Goal: Task Accomplishment & Management: Complete application form

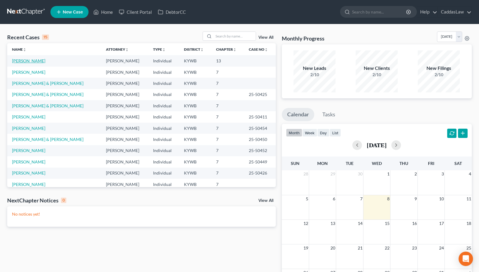
click at [29, 60] on link "[PERSON_NAME]" at bounding box center [28, 60] width 33 height 5
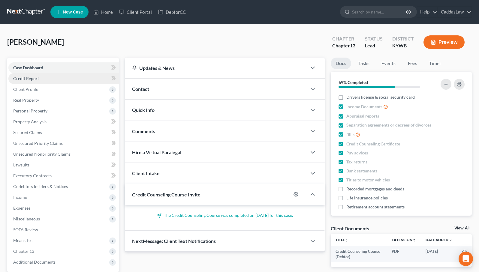
click at [56, 80] on link "Credit Report" at bounding box center [63, 78] width 110 height 11
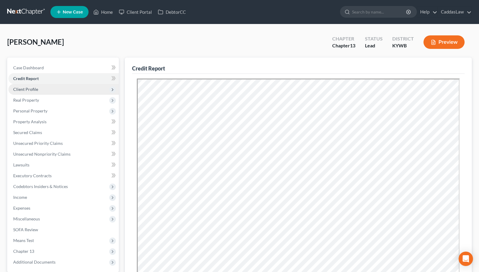
click at [54, 87] on span "Client Profile" at bounding box center [63, 89] width 110 height 11
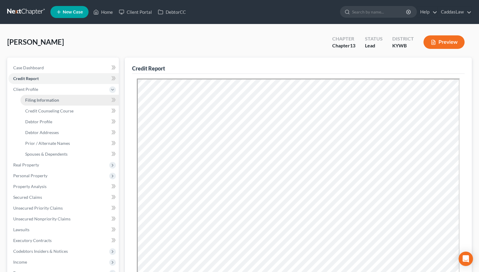
click at [57, 100] on span "Filing Information" at bounding box center [42, 100] width 34 height 5
select select "1"
select select "0"
select select "3"
select select "33"
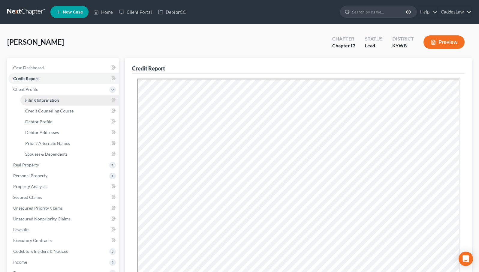
select select "0"
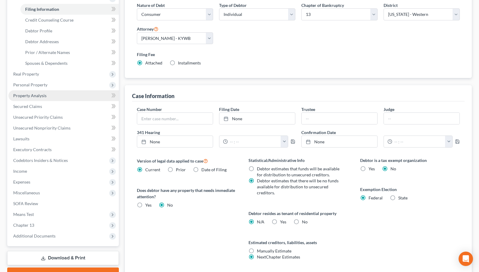
scroll to position [91, 0]
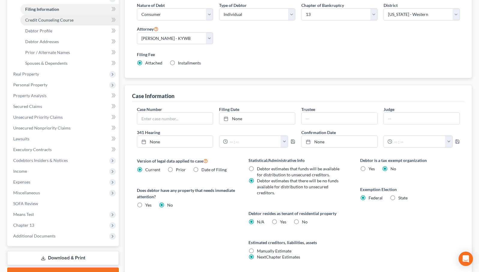
click at [52, 22] on link "Credit Counseling Course" at bounding box center [69, 20] width 98 height 11
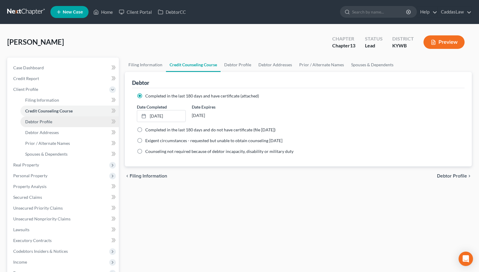
click at [49, 124] on link "Debtor Profile" at bounding box center [69, 121] width 98 height 11
select select "1"
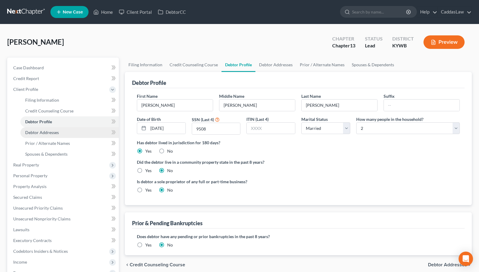
click at [48, 132] on span "Debtor Addresses" at bounding box center [42, 132] width 34 height 5
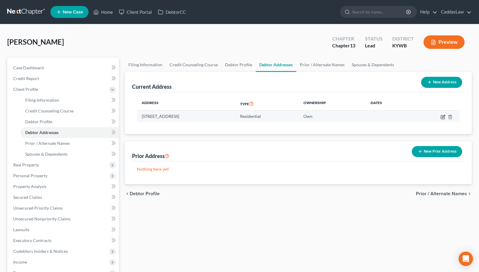
click at [443, 116] on icon "button" at bounding box center [443, 116] width 3 height 3
select select "18"
select select "17"
select select "0"
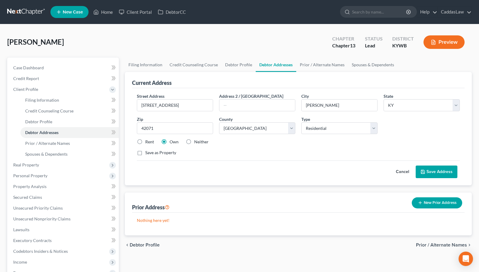
click at [194, 142] on label "Neither" at bounding box center [201, 142] width 14 height 6
click at [197, 142] on input "Neither" at bounding box center [199, 141] width 4 height 4
radio input "true"
click at [427, 169] on button "Save Address" at bounding box center [437, 172] width 42 height 13
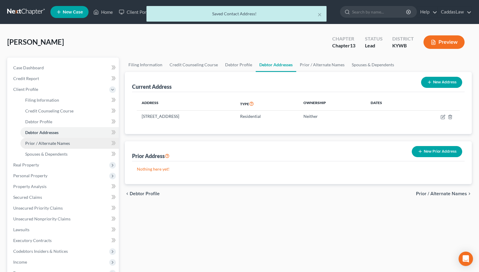
click at [47, 143] on span "Prior / Alternate Names" at bounding box center [47, 143] width 45 height 5
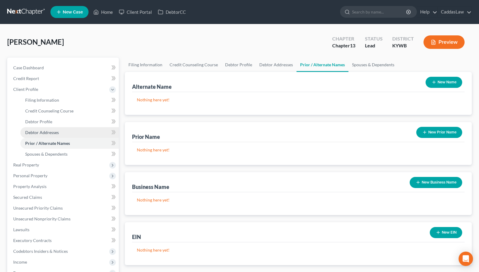
click at [47, 133] on span "Debtor Addresses" at bounding box center [42, 132] width 34 height 5
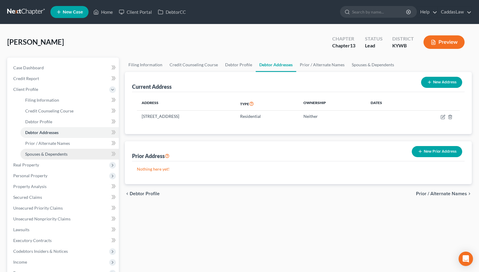
click at [44, 152] on span "Spouses & Dependents" at bounding box center [46, 154] width 42 height 5
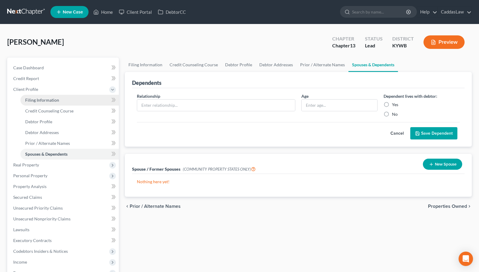
click at [44, 98] on span "Filing Information" at bounding box center [42, 100] width 34 height 5
select select "1"
select select "0"
select select "3"
select select "33"
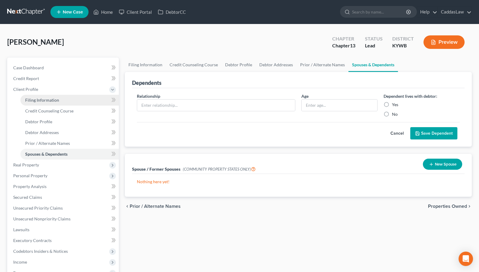
select select "0"
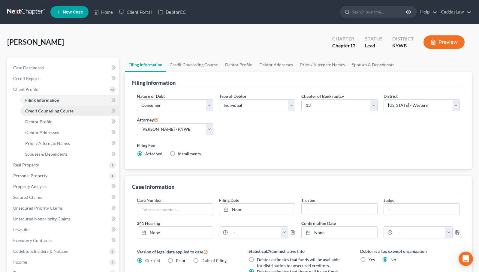
click at [43, 115] on link "Credit Counseling Course" at bounding box center [69, 111] width 98 height 11
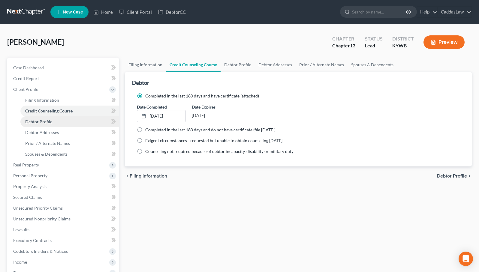
click at [41, 122] on span "Debtor Profile" at bounding box center [38, 121] width 27 height 5
select select "1"
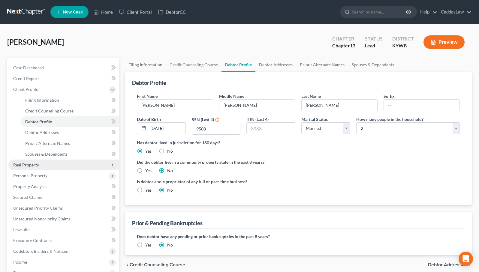
click at [28, 165] on span "Real Property" at bounding box center [26, 164] width 26 height 5
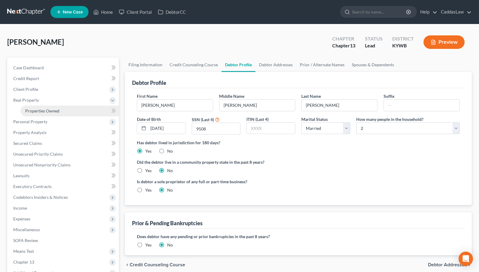
click at [49, 113] on span "Properties Owned" at bounding box center [42, 110] width 34 height 5
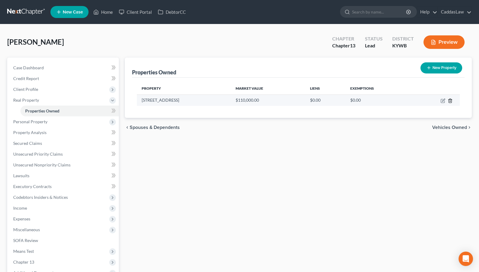
click at [450, 101] on icon "button" at bounding box center [450, 100] width 5 height 5
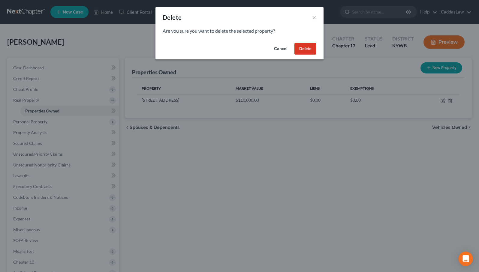
click at [301, 48] on button "Delete" at bounding box center [305, 49] width 22 height 12
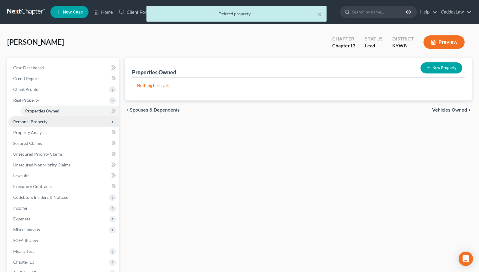
click at [56, 121] on span "Personal Property" at bounding box center [63, 121] width 110 height 11
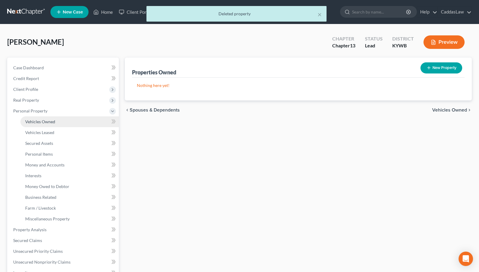
click at [56, 121] on link "Vehicles Owned" at bounding box center [69, 121] width 98 height 11
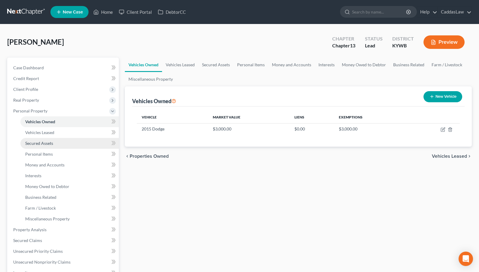
click at [47, 144] on span "Secured Assets" at bounding box center [39, 143] width 28 height 5
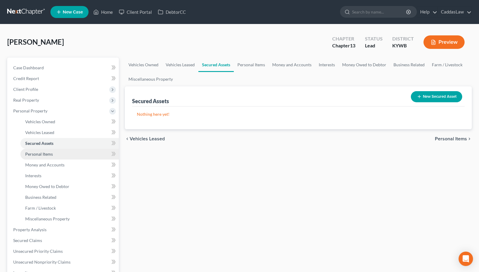
click at [45, 152] on span "Personal Items" at bounding box center [39, 154] width 28 height 5
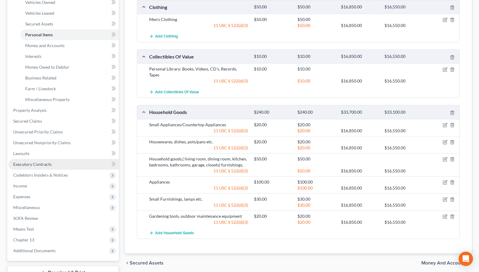
scroll to position [113, 0]
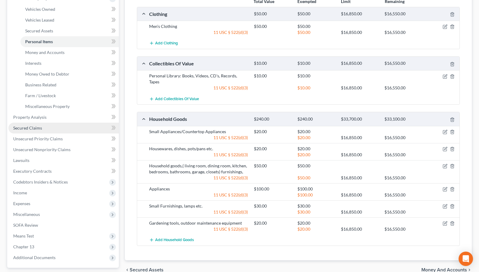
click at [43, 127] on link "Secured Claims" at bounding box center [63, 128] width 110 height 11
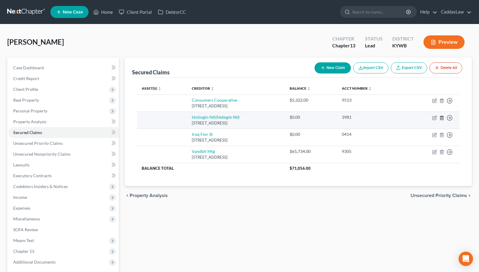
click at [442, 116] on icon "button" at bounding box center [441, 118] width 5 height 5
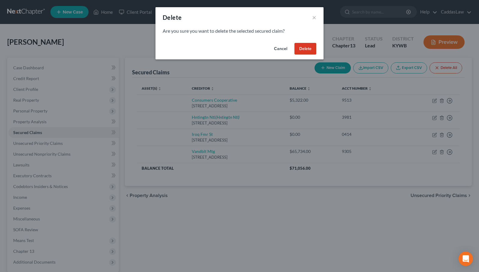
click at [308, 47] on button "Delete" at bounding box center [305, 49] width 22 height 12
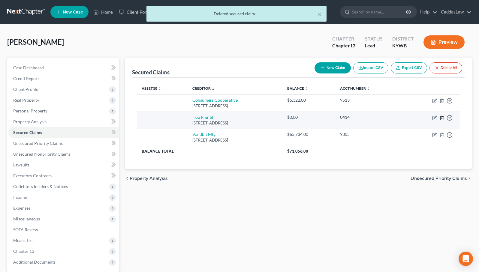
click at [441, 118] on line "button" at bounding box center [441, 118] width 0 height 1
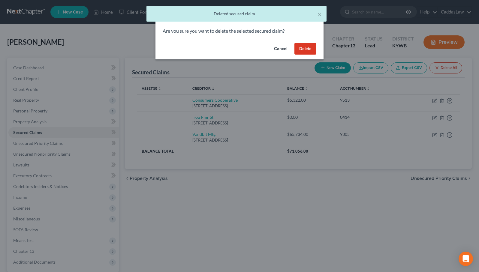
click at [308, 48] on button "Delete" at bounding box center [305, 49] width 22 height 12
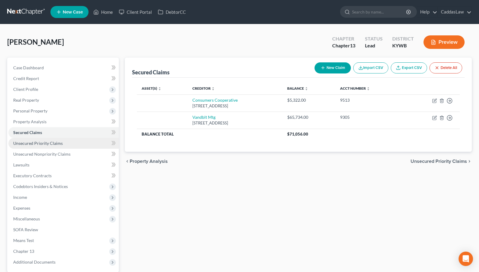
click at [84, 140] on link "Unsecured Priority Claims" at bounding box center [63, 143] width 110 height 11
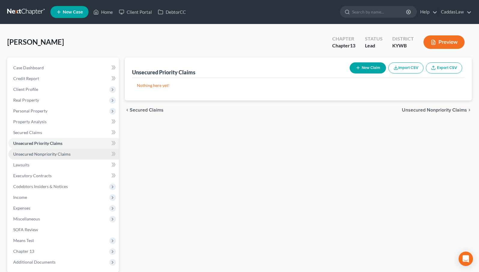
click at [77, 152] on link "Unsecured Nonpriority Claims" at bounding box center [63, 154] width 110 height 11
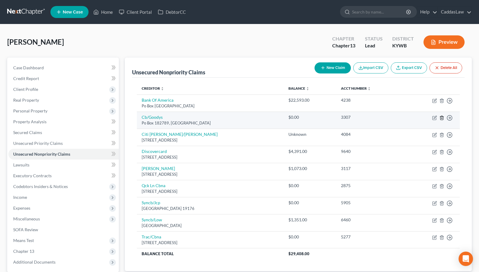
click at [444, 118] on icon "button" at bounding box center [441, 118] width 5 height 5
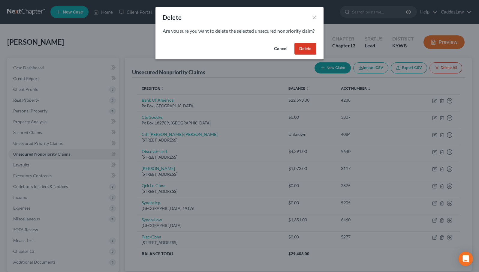
click at [304, 55] on button "Delete" at bounding box center [305, 49] width 22 height 12
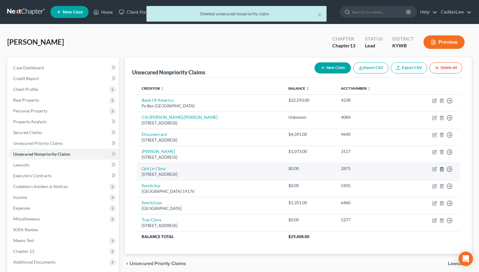
click at [442, 169] on line "button" at bounding box center [442, 169] width 0 height 1
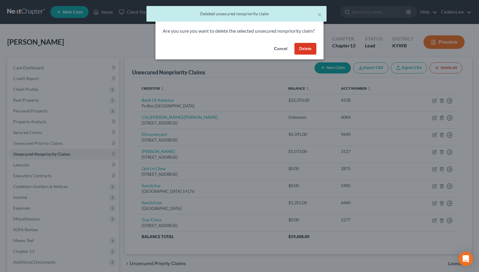
click at [313, 52] on button "Delete" at bounding box center [305, 49] width 22 height 12
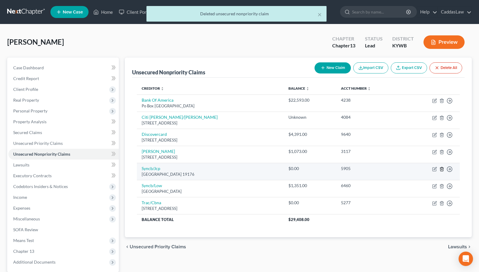
click at [443, 169] on icon "button" at bounding box center [441, 169] width 5 height 5
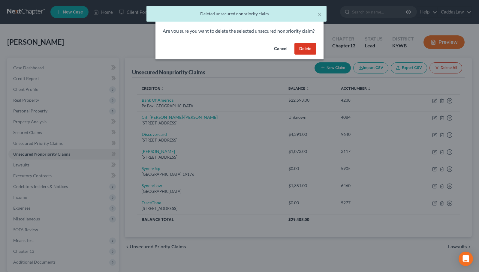
click at [303, 52] on button "Delete" at bounding box center [305, 49] width 22 height 12
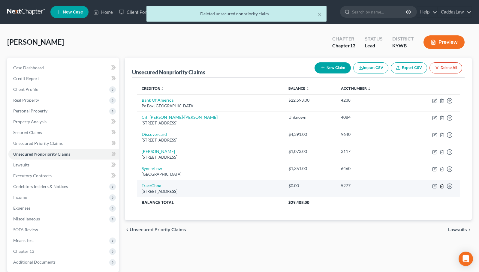
click at [443, 185] on icon "button" at bounding box center [441, 186] width 5 height 5
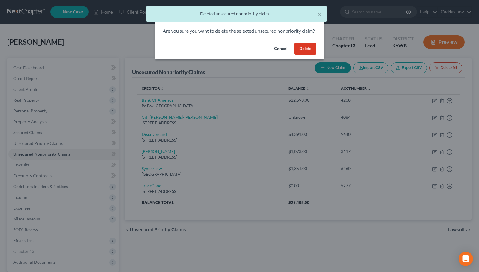
click at [313, 55] on button "Delete" at bounding box center [305, 49] width 22 height 12
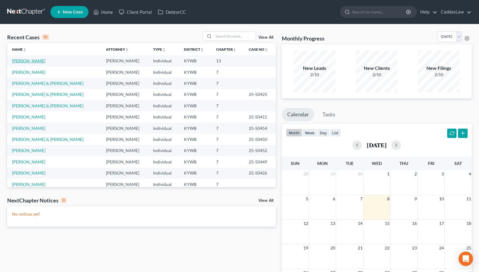
click at [32, 61] on link "[PERSON_NAME]" at bounding box center [28, 60] width 33 height 5
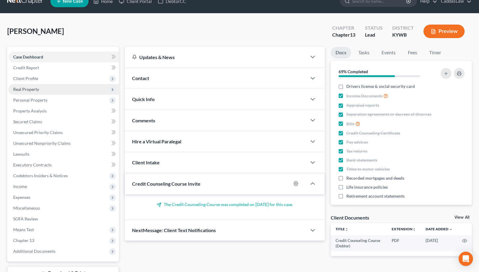
scroll to position [14, 0]
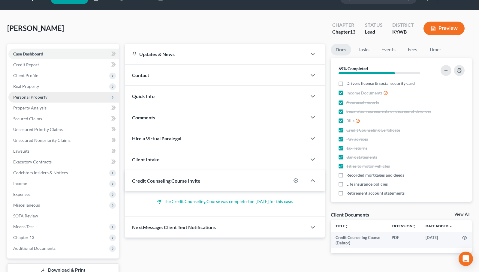
click at [67, 96] on span "Personal Property" at bounding box center [63, 97] width 110 height 11
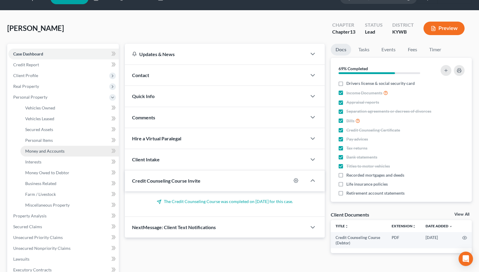
click at [68, 152] on link "Money and Accounts" at bounding box center [69, 151] width 98 height 11
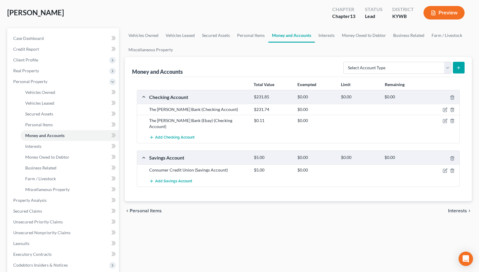
scroll to position [31, 0]
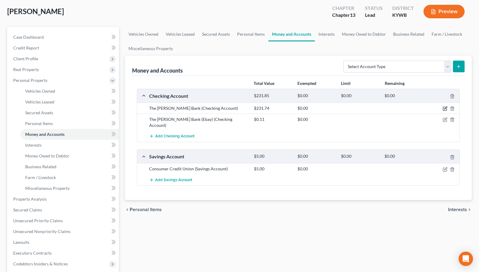
click at [447, 108] on icon "button" at bounding box center [445, 108] width 3 height 3
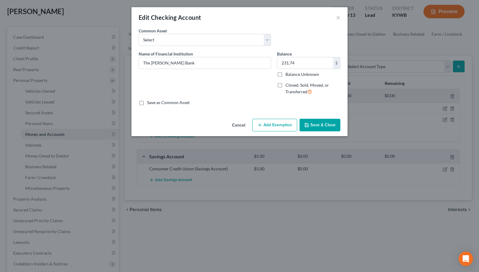
click at [278, 123] on button "Add Exemption" at bounding box center [274, 125] width 45 height 13
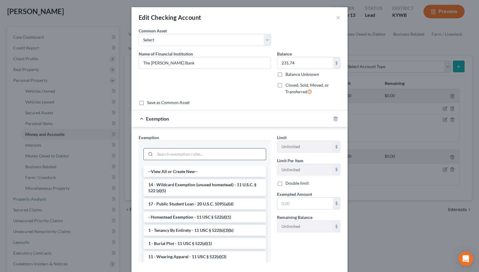
click at [193, 151] on input "search" at bounding box center [210, 154] width 111 height 11
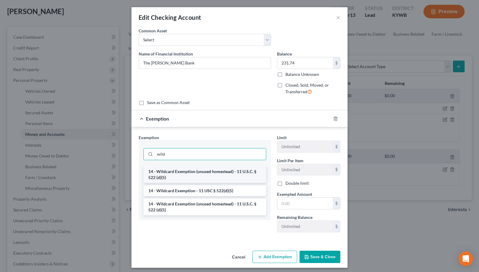
type input "wild"
click at [197, 178] on li "14 - Wildcard Exemption (unused homestead) - 11 U.S.C. § 522 (d)(5)" at bounding box center [204, 174] width 123 height 17
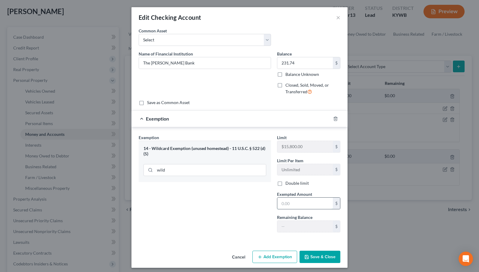
click at [301, 205] on input "text" at bounding box center [305, 203] width 56 height 11
type input "231.74"
click at [322, 258] on button "Save & Close" at bounding box center [319, 257] width 41 height 13
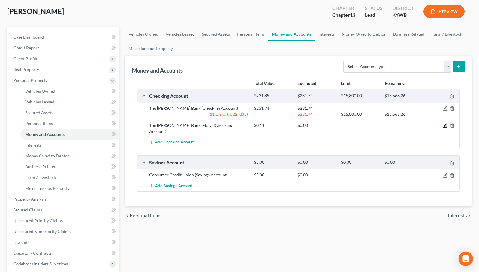
click at [445, 124] on icon "button" at bounding box center [445, 125] width 5 height 5
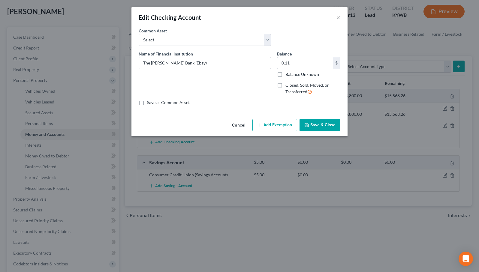
click at [282, 124] on button "Add Exemption" at bounding box center [274, 125] width 45 height 13
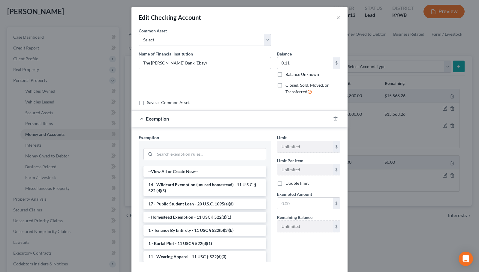
click at [176, 161] on div at bounding box center [204, 154] width 123 height 16
click at [174, 156] on input "search" at bounding box center [210, 154] width 111 height 11
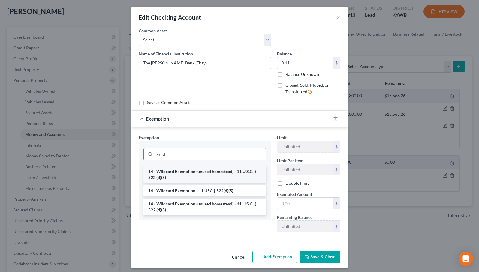
type input "wild"
click at [191, 178] on li "14 - Wildcard Exemption (unused homestead) - 11 U.S.C. § 522 (d)(5)" at bounding box center [204, 174] width 123 height 17
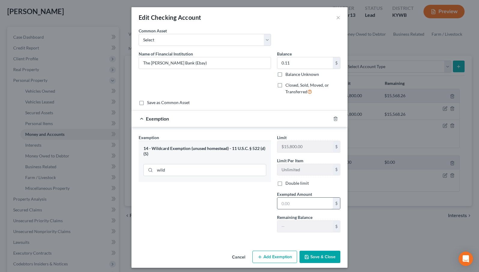
click at [303, 205] on input "text" at bounding box center [305, 203] width 56 height 11
type input "0.11"
click at [329, 254] on button "Save & Close" at bounding box center [319, 257] width 41 height 13
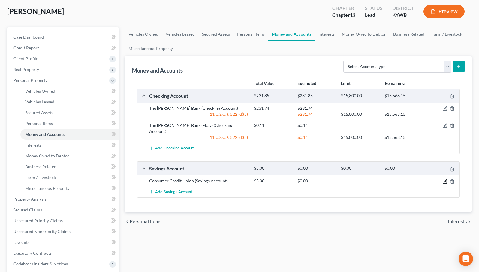
click at [444, 179] on icon "button" at bounding box center [445, 181] width 5 height 5
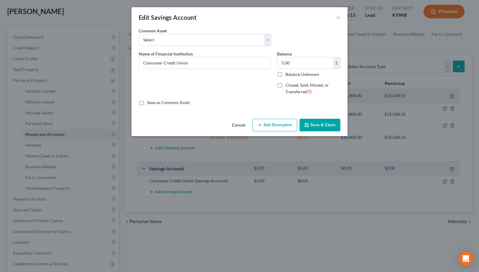
click at [276, 124] on button "Add Exemption" at bounding box center [274, 125] width 45 height 13
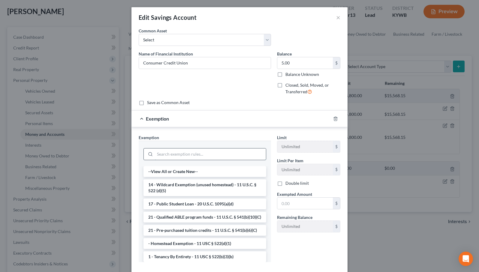
click at [207, 156] on input "search" at bounding box center [210, 154] width 111 height 11
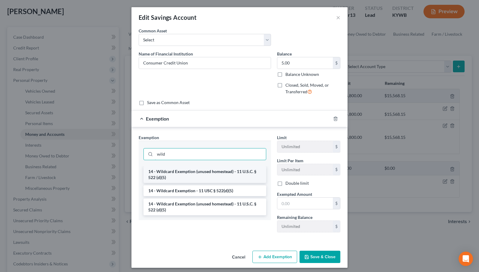
type input "wild"
click at [215, 172] on li "14 - Wildcard Exemption (unused homestead) - 11 U.S.C. § 522 (d)(5)" at bounding box center [204, 174] width 123 height 17
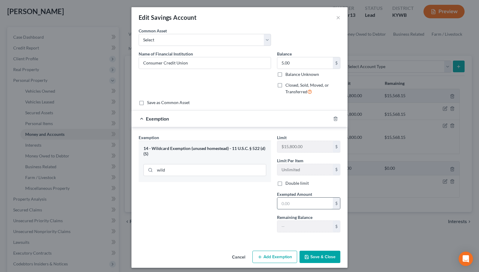
click at [284, 204] on input "text" at bounding box center [305, 203] width 56 height 11
type input "5.00"
click at [326, 260] on button "Save & Close" at bounding box center [319, 257] width 41 height 13
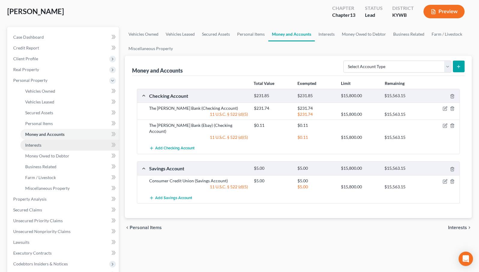
click at [48, 144] on link "Interests" at bounding box center [69, 145] width 98 height 11
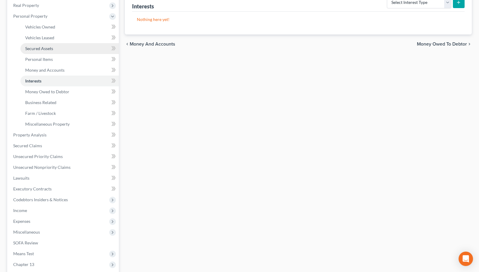
scroll to position [139, 0]
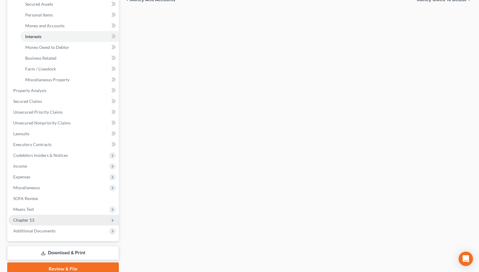
click at [41, 216] on span "Chapter 13" at bounding box center [63, 220] width 110 height 11
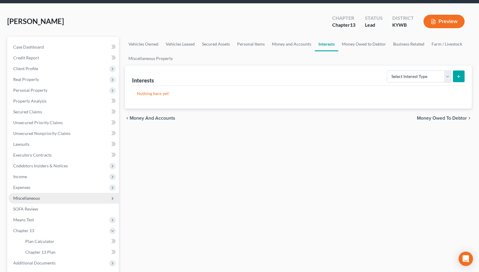
scroll to position [21, 0]
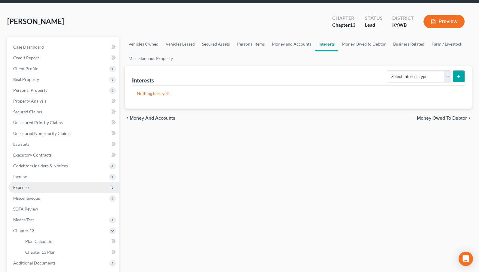
click at [61, 187] on span "Expenses" at bounding box center [63, 187] width 110 height 11
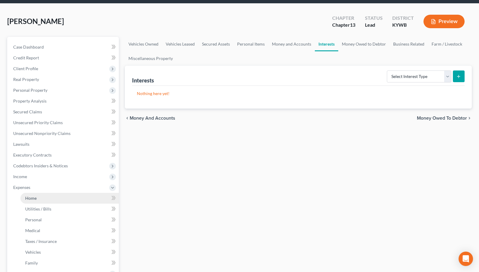
click at [60, 197] on link "Home" at bounding box center [69, 198] width 98 height 11
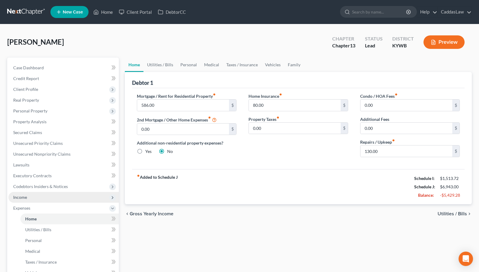
click at [77, 200] on span "Income" at bounding box center [63, 197] width 110 height 11
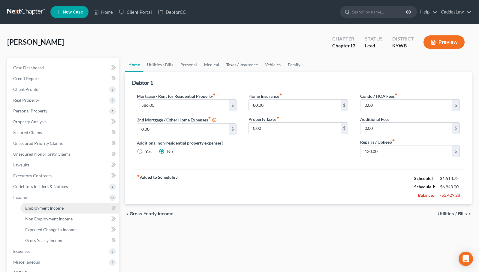
click at [66, 210] on link "Employment Income" at bounding box center [69, 208] width 98 height 11
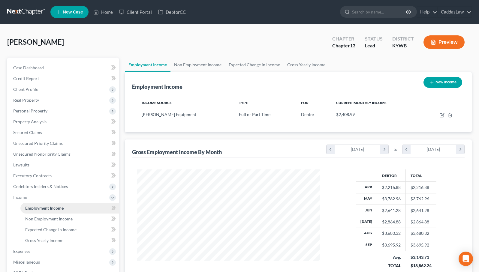
scroll to position [108, 195]
click at [50, 220] on span "Non Employment Income" at bounding box center [48, 218] width 47 height 5
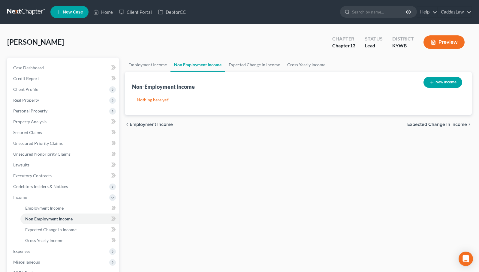
click at [449, 79] on button "New Income" at bounding box center [442, 82] width 39 height 11
select select "0"
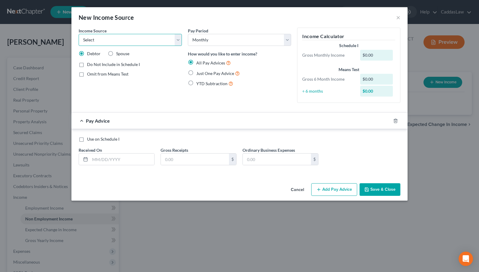
select select "4"
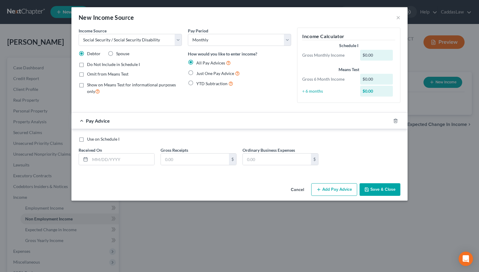
click at [116, 54] on label "Spouse" at bounding box center [122, 54] width 13 height 6
click at [119, 54] on input "Spouse" at bounding box center [121, 53] width 4 height 4
radio input "true"
click at [123, 161] on input "text" at bounding box center [122, 159] width 64 height 11
click at [199, 161] on input "text" at bounding box center [195, 159] width 68 height 11
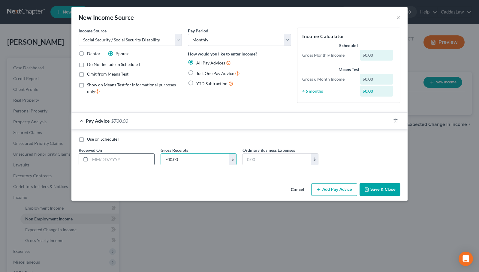
type input "700.00"
click at [122, 158] on input "text" at bounding box center [122, 159] width 64 height 11
click at [196, 71] on label "Just One Pay Advice" at bounding box center [218, 73] width 44 height 7
click at [199, 71] on input "Just One Pay Advice" at bounding box center [201, 72] width 4 height 4
radio input "true"
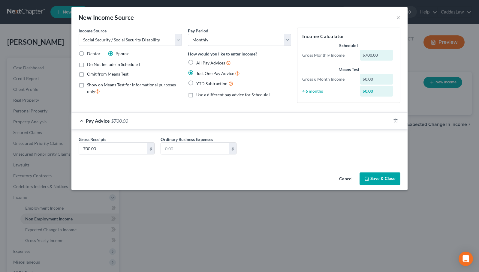
click at [375, 182] on button "Save & Close" at bounding box center [379, 179] width 41 height 13
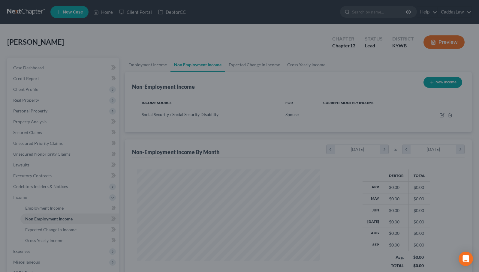
scroll to position [108, 195]
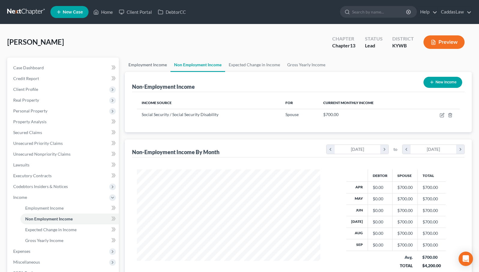
click at [145, 66] on link "Employment Income" at bounding box center [148, 65] width 46 height 14
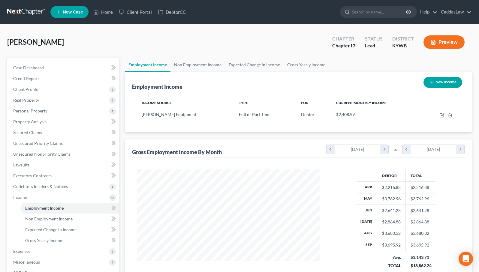
scroll to position [108, 195]
click at [441, 116] on icon "button" at bounding box center [442, 114] width 3 height 3
select select "0"
select select "18"
select select "3"
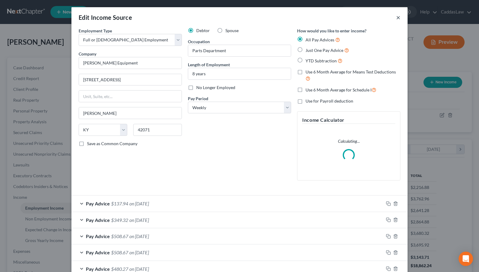
click at [398, 17] on button "×" at bounding box center [398, 17] width 4 height 7
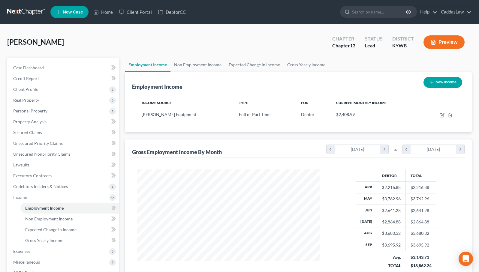
click at [446, 83] on button "New Income" at bounding box center [442, 82] width 39 height 11
select select "0"
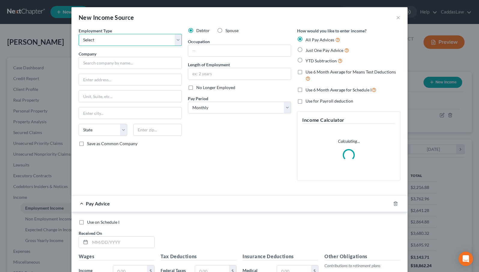
select select "0"
click at [225, 31] on label "Spouse" at bounding box center [231, 31] width 13 height 6
click at [228, 31] on input "Spouse" at bounding box center [230, 30] width 4 height 4
radio input "true"
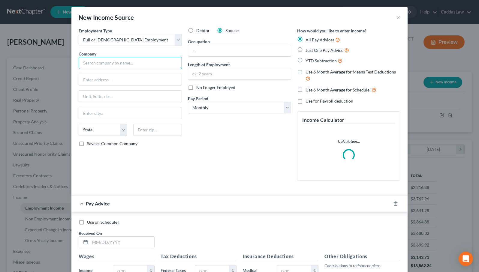
click at [107, 63] on input "text" at bounding box center [130, 63] width 103 height 12
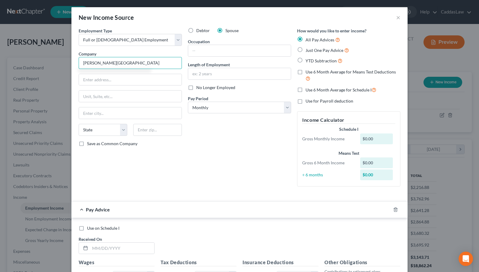
type input "[PERSON_NAME][GEOGRAPHIC_DATA]"
type input "q"
type input "[PERSON_NAME]"
select select "18"
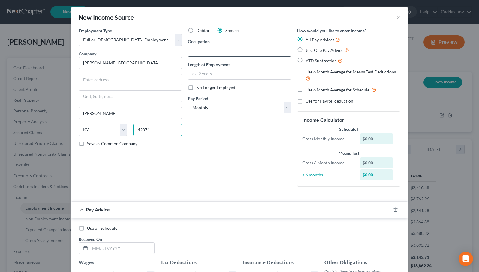
type input "42071"
click at [226, 53] on input "text" at bounding box center [239, 50] width 103 height 11
type input "Food Service"
click at [234, 72] on input "text" at bounding box center [239, 73] width 103 height 11
type input "13 years"
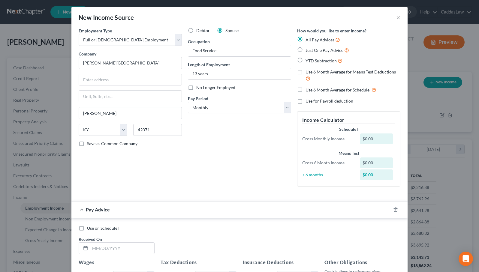
click at [305, 48] on label "Just One Pay Advice" at bounding box center [327, 50] width 44 height 7
click at [308, 48] on input "Just One Pay Advice" at bounding box center [310, 49] width 4 height 4
radio input "true"
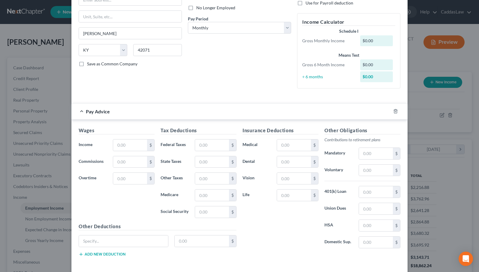
scroll to position [85, 0]
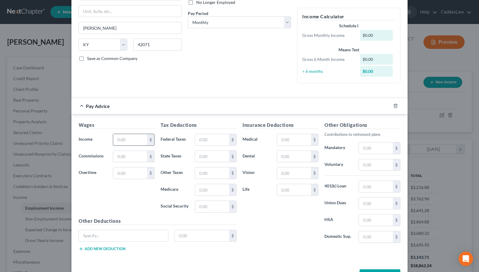
click at [131, 141] on input "text" at bounding box center [130, 139] width 34 height 11
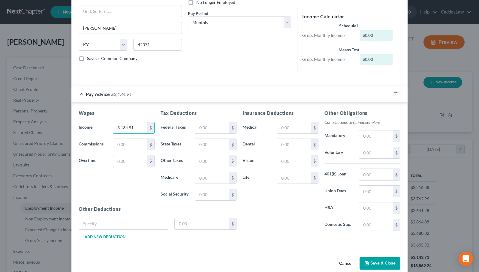
type input "3,134.91"
click at [130, 198] on div "Wages Income * 3,134.91 $ Commissions $ Overtime $" at bounding box center [117, 158] width 82 height 96
click at [379, 263] on button "Save & Close" at bounding box center [379, 263] width 41 height 13
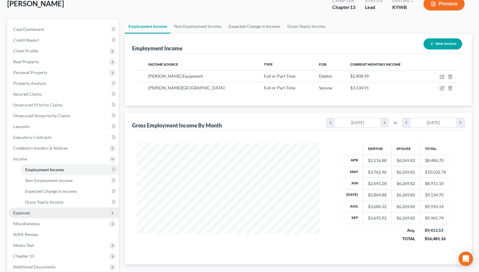
scroll to position [39, 0]
click at [60, 209] on span "Expenses" at bounding box center [63, 212] width 110 height 11
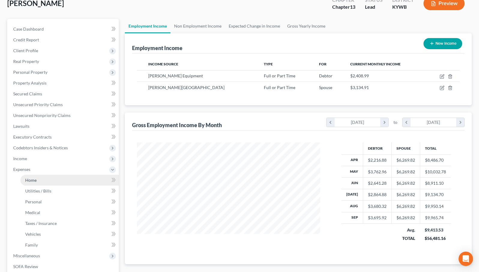
click at [65, 180] on link "Home" at bounding box center [69, 180] width 98 height 11
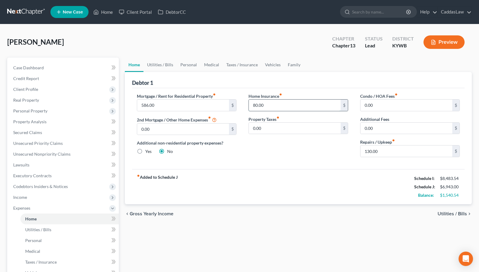
click at [267, 104] on input "80.00" at bounding box center [295, 105] width 92 height 11
click at [341, 156] on div "Home Insurance fiber_manual_record $ Property Taxes fiber_manual_record 0.00 $" at bounding box center [298, 127] width 112 height 69
click at [160, 62] on link "Utilities / Bills" at bounding box center [159, 65] width 33 height 14
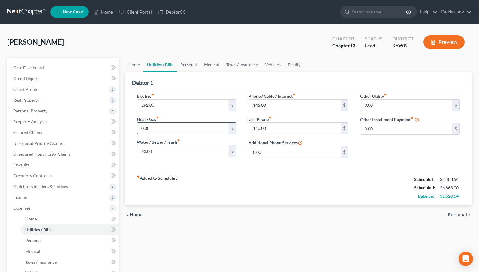
click at [168, 129] on input "0.00" at bounding box center [183, 128] width 92 height 11
type input "0"
type input "35.00"
click at [192, 66] on link "Personal" at bounding box center [189, 65] width 24 height 14
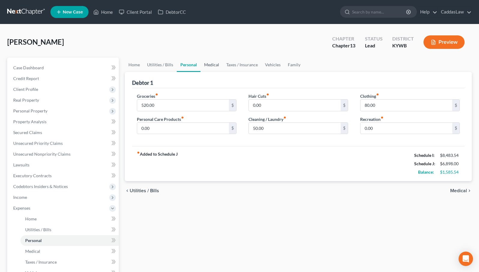
click at [209, 64] on link "Medical" at bounding box center [211, 65] width 22 height 14
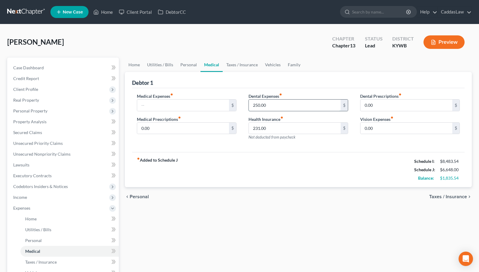
drag, startPoint x: 268, startPoint y: 106, endPoint x: 254, endPoint y: 106, distance: 13.5
click at [254, 106] on input "250.00" at bounding box center [295, 105] width 92 height 11
drag, startPoint x: 273, startPoint y: 129, endPoint x: 251, endPoint y: 128, distance: 22.2
click at [251, 128] on input "231.00" at bounding box center [295, 128] width 92 height 11
click at [238, 66] on link "Taxes / Insurance" at bounding box center [242, 65] width 39 height 14
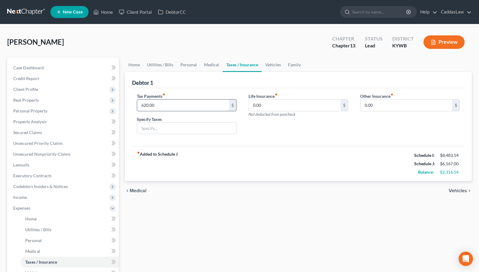
click at [163, 105] on input "620.00" at bounding box center [183, 105] width 92 height 11
drag, startPoint x: 163, startPoint y: 105, endPoint x: 129, endPoint y: 105, distance: 33.9
click at [134, 105] on div "Tax Payments fiber_manual_record 620.00 $ Specify Taxes" at bounding box center [187, 116] width 112 height 46
click at [268, 65] on link "Vehicles" at bounding box center [273, 65] width 23 height 14
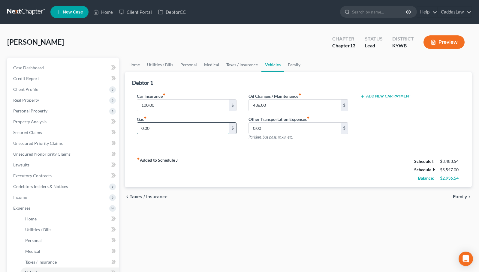
click at [142, 127] on input "0.00" at bounding box center [183, 128] width 92 height 11
type input "250"
drag, startPoint x: 271, startPoint y: 105, endPoint x: 232, endPoint y: 106, distance: 39.0
click at [232, 106] on div "Car Insurance fiber_manual_record 100.00 $ Gas fiber_manual_record 250 $ Oil Ch…" at bounding box center [298, 119] width 335 height 52
type input "50.00"
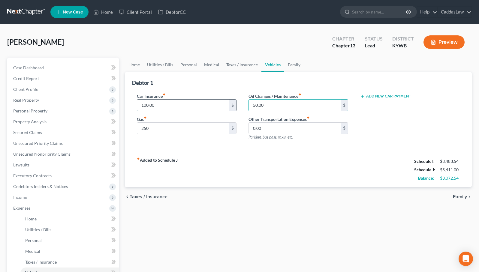
click at [158, 106] on input "100.00" at bounding box center [183, 105] width 92 height 11
type input "110.00"
click at [293, 64] on link "Family" at bounding box center [294, 65] width 20 height 14
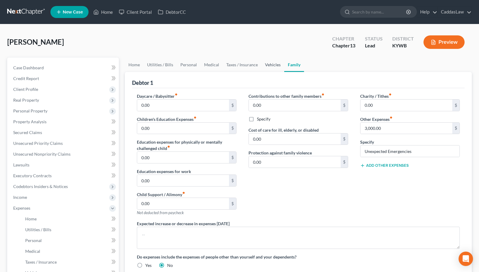
click at [269, 66] on link "Vehicles" at bounding box center [272, 65] width 23 height 14
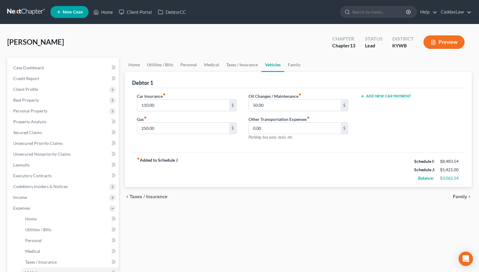
click at [385, 97] on button "Add New Car Payment" at bounding box center [385, 96] width 51 height 5
click at [381, 105] on input "text" at bounding box center [401, 105] width 83 height 11
type input "386.00"
click at [381, 141] on div "Car Payment 1 fiber_manual_record 386.00 $ Add New Car Payment" at bounding box center [410, 119] width 112 height 52
click at [288, 65] on link "Family" at bounding box center [294, 65] width 20 height 14
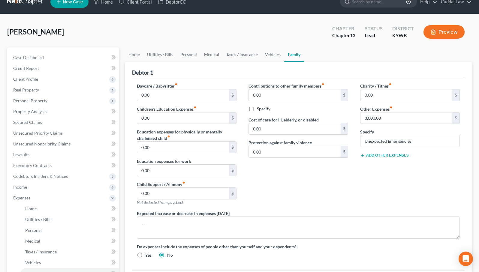
scroll to position [9, 0]
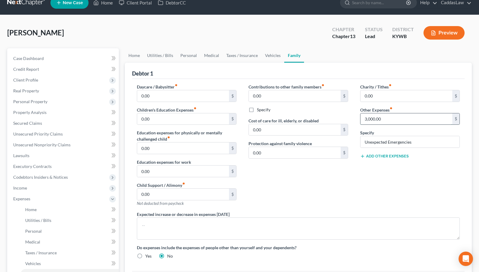
click at [393, 120] on input "3,000.00" at bounding box center [406, 118] width 92 height 11
drag, startPoint x: 392, startPoint y: 119, endPoint x: 356, endPoint y: 120, distance: 35.1
click at [359, 120] on div "Charity / Tithes fiber_manual_record 0.00 $ Other Expenses fiber_manual_record …" at bounding box center [410, 148] width 112 height 128
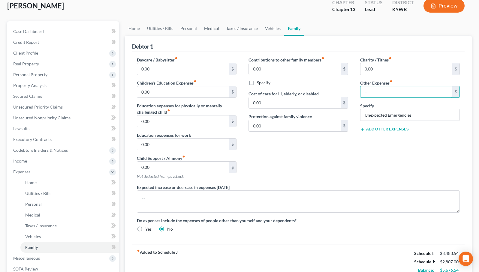
scroll to position [36, 0]
drag, startPoint x: 416, startPoint y: 116, endPoint x: 345, endPoint y: 116, distance: 70.8
click at [345, 116] on div "Daycare / Babysitter fiber_manual_record 0.00 $ Children's Education Expenses f…" at bounding box center [298, 147] width 335 height 180
click at [382, 91] on input "text" at bounding box center [406, 91] width 92 height 11
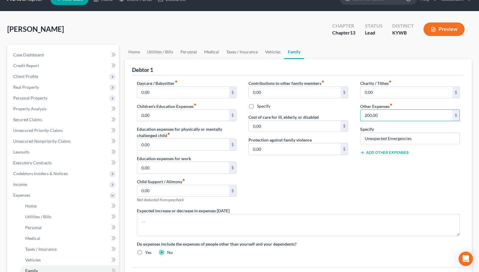
scroll to position [12, 0]
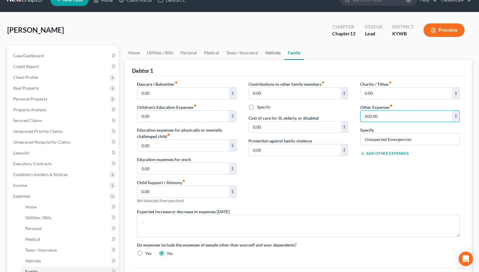
type input "200.00"
click at [276, 53] on link "Vehicles" at bounding box center [272, 53] width 23 height 14
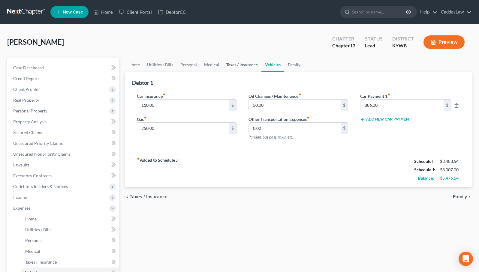
click at [242, 67] on link "Taxes / Insurance" at bounding box center [242, 65] width 39 height 14
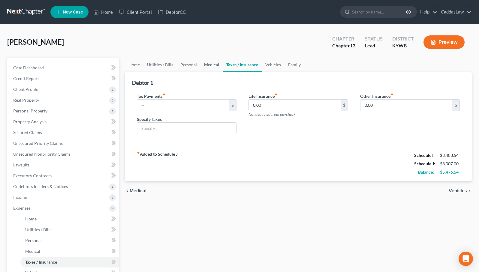
click at [215, 65] on link "Medical" at bounding box center [211, 65] width 22 height 14
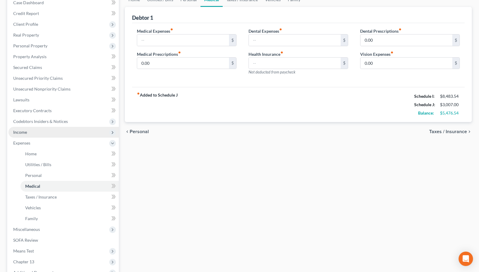
scroll to position [65, 0]
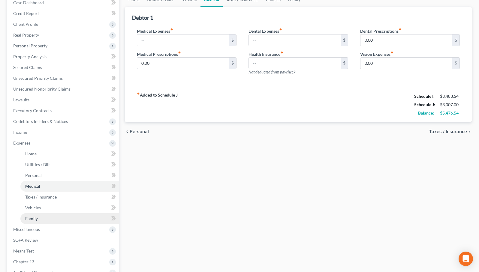
click at [52, 219] on link "Family" at bounding box center [69, 218] width 98 height 11
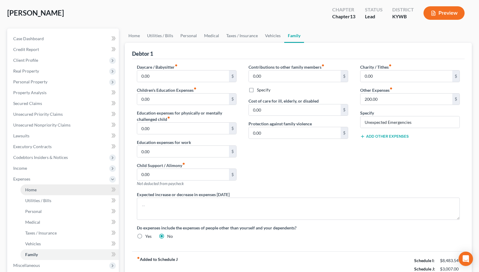
scroll to position [27, 0]
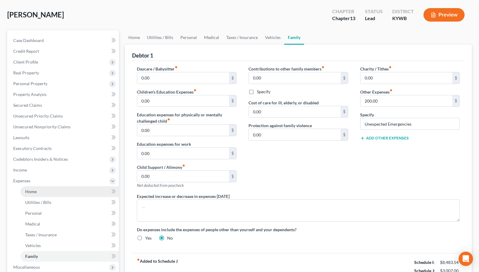
click at [48, 190] on link "Home" at bounding box center [69, 191] width 98 height 11
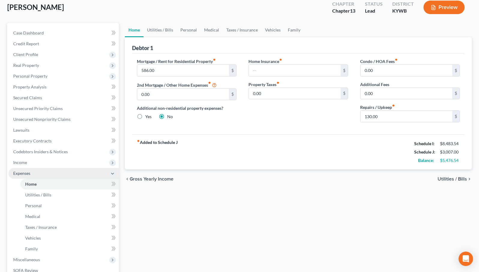
scroll to position [40, 0]
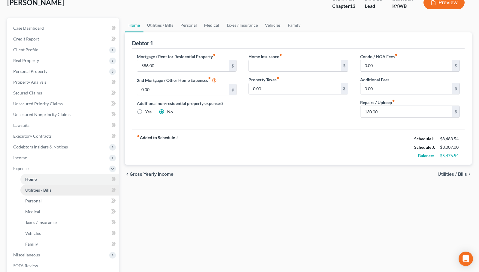
click at [62, 190] on link "Utilities / Bills" at bounding box center [69, 190] width 98 height 11
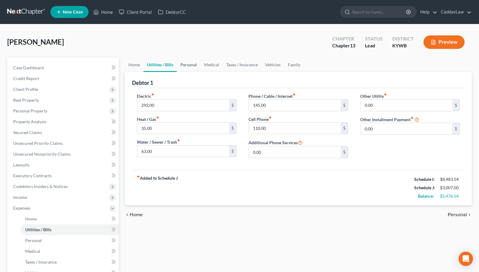
click at [186, 67] on link "Personal" at bounding box center [189, 65] width 24 height 14
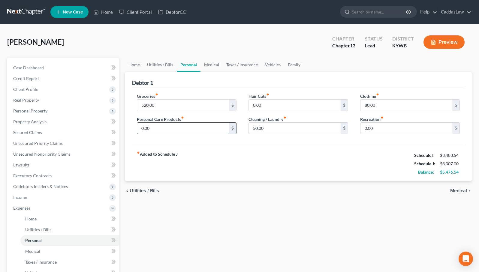
click at [142, 128] on input "0.00" at bounding box center [183, 128] width 92 height 11
type input "50.00"
click at [365, 105] on input "80.00" at bounding box center [406, 105] width 92 height 11
click at [365, 128] on input "0.00" at bounding box center [406, 128] width 92 height 11
type input "100.00"
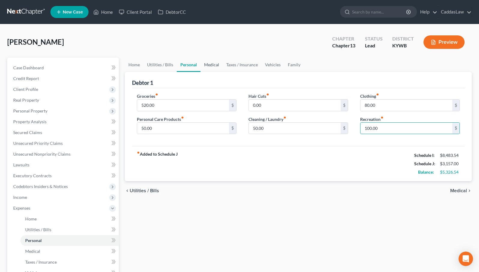
click at [213, 64] on link "Medical" at bounding box center [211, 65] width 22 height 14
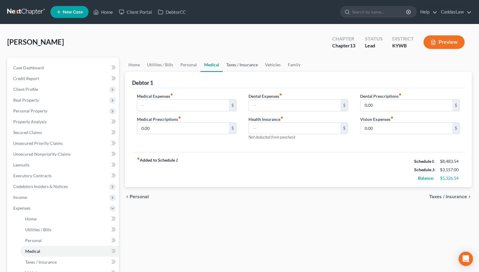
click at [244, 64] on link "Taxes / Insurance" at bounding box center [242, 65] width 39 height 14
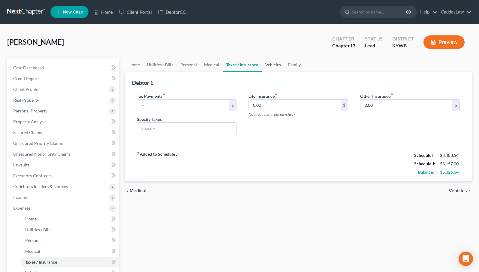
click at [273, 65] on link "Vehicles" at bounding box center [273, 65] width 23 height 14
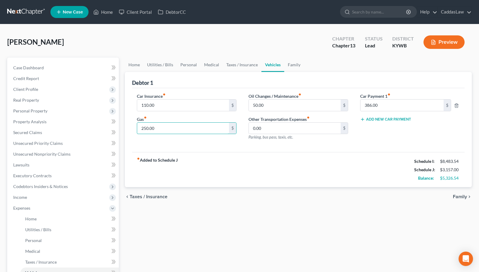
drag, startPoint x: 160, startPoint y: 128, endPoint x: 135, endPoint y: 128, distance: 24.9
click at [135, 128] on div "Car Insurance fiber_manual_record 110.00 $ Gas fiber_manual_record 250.00 $" at bounding box center [187, 119] width 112 height 52
type input "300.00"
drag, startPoint x: 267, startPoint y: 105, endPoint x: 250, endPoint y: 105, distance: 16.8
click at [250, 105] on input "50.00" at bounding box center [295, 105] width 92 height 11
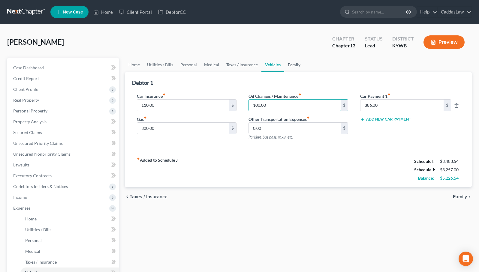
type input "100.00"
click at [292, 65] on link "Family" at bounding box center [294, 65] width 20 height 14
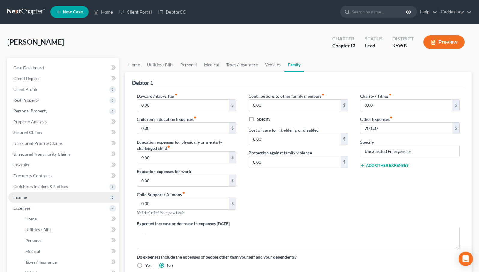
click at [17, 196] on span "Income" at bounding box center [20, 197] width 14 height 5
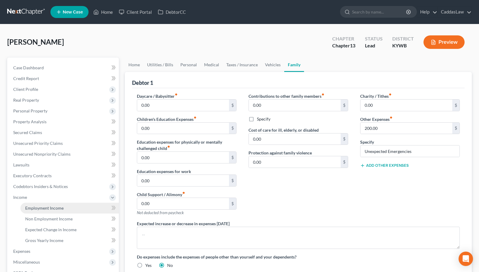
click at [48, 207] on span "Employment Income" at bounding box center [44, 208] width 38 height 5
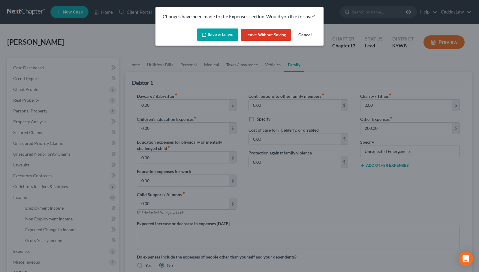
click at [218, 34] on button "Save & Leave" at bounding box center [217, 35] width 41 height 13
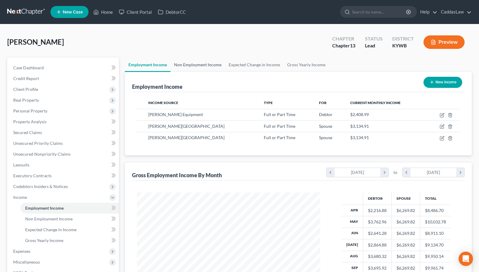
scroll to position [108, 195]
click at [442, 115] on icon "button" at bounding box center [442, 114] width 3 height 3
select select "0"
select select "18"
select select "3"
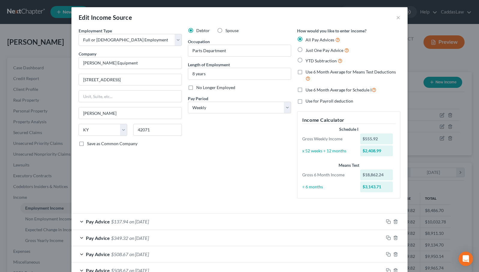
scroll to position [0, 0]
click at [305, 88] on label "Use 6 Month Average for Schedule I" at bounding box center [340, 89] width 71 height 7
click at [308, 88] on input "Use 6 Month Average for Schedule I" at bounding box center [310, 88] width 4 height 4
checkbox input "true"
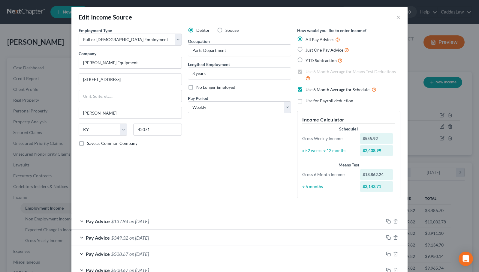
checkbox input "true"
click at [305, 88] on label "Use 6 Month Average for Schedule I" at bounding box center [340, 89] width 71 height 7
click at [308, 88] on input "Use 6 Month Average for Schedule I" at bounding box center [310, 88] width 4 height 4
checkbox input "false"
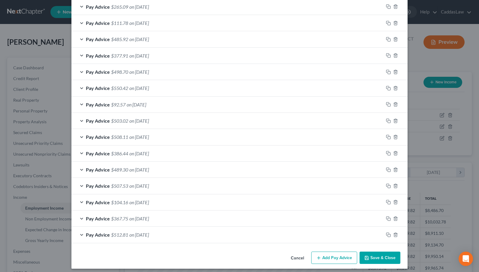
scroll to position [492, 0]
click at [384, 256] on button "Save & Close" at bounding box center [379, 258] width 41 height 13
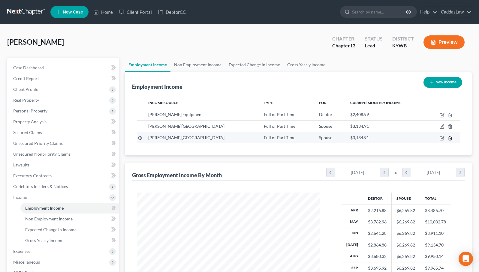
click at [451, 138] on icon "button" at bounding box center [450, 138] width 5 height 5
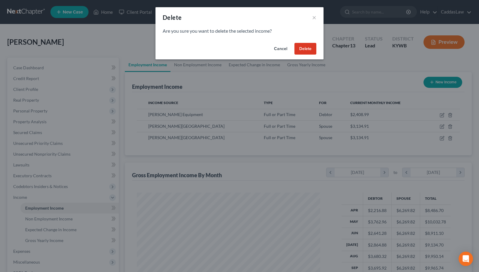
click at [302, 47] on button "Delete" at bounding box center [305, 49] width 22 height 12
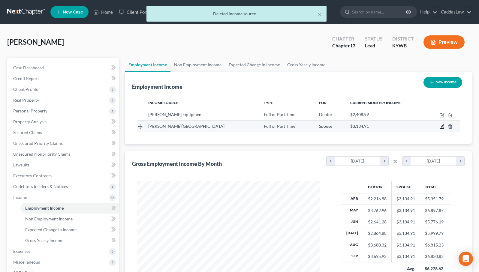
click at [442, 127] on icon "button" at bounding box center [442, 126] width 5 height 5
select select "0"
select select "18"
select select "0"
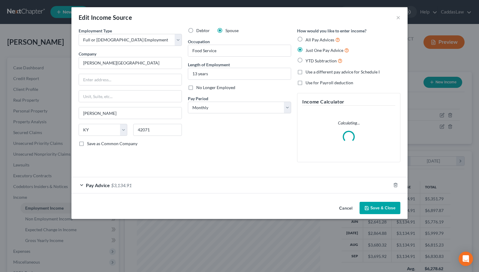
click at [304, 185] on div "Pay Advice $3,134.91" at bounding box center [230, 185] width 319 height 16
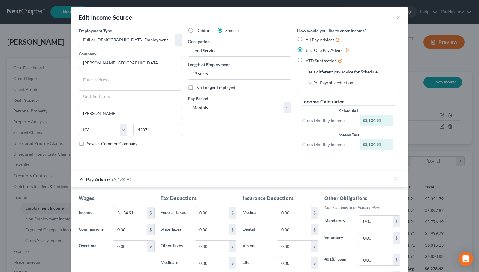
scroll to position [0, 0]
click at [338, 178] on div "Pay Advice $3,134.91" at bounding box center [230, 179] width 319 height 16
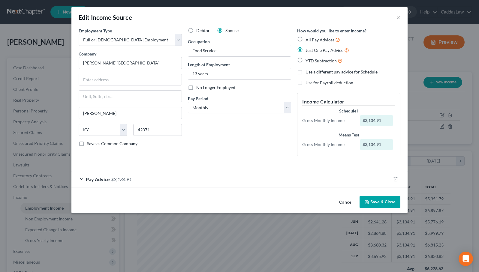
click at [387, 201] on button "Save & Close" at bounding box center [379, 202] width 41 height 13
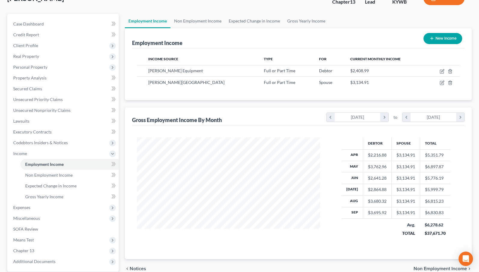
scroll to position [50, 0]
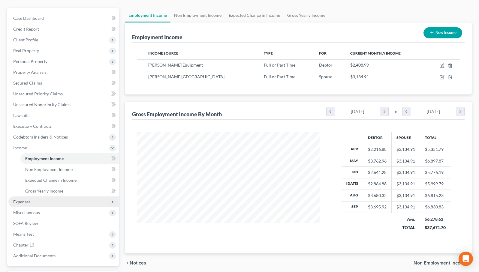
click at [23, 202] on span "Expenses" at bounding box center [21, 201] width 17 height 5
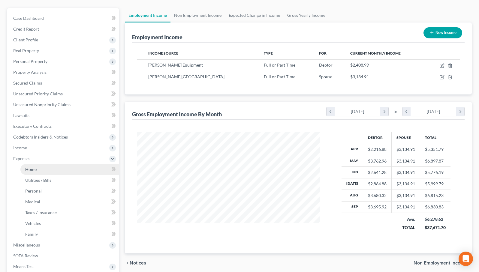
click at [34, 170] on span "Home" at bounding box center [30, 169] width 11 height 5
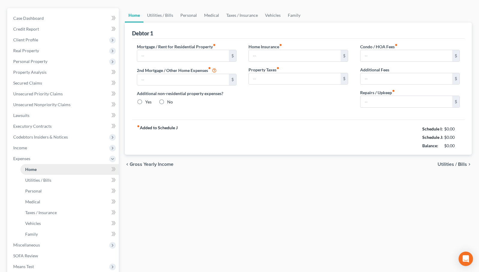
scroll to position [12, 0]
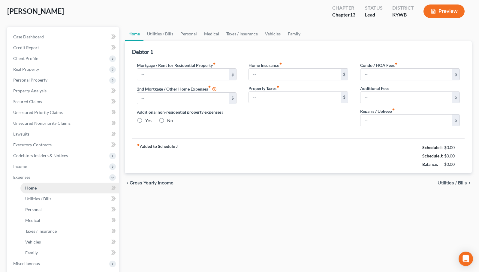
type input "586.00"
type input "0.00"
radio input "true"
type input "0.00"
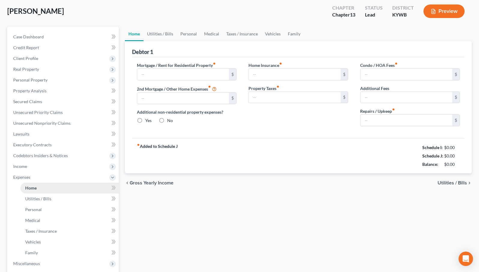
type input "0.00"
type input "130.00"
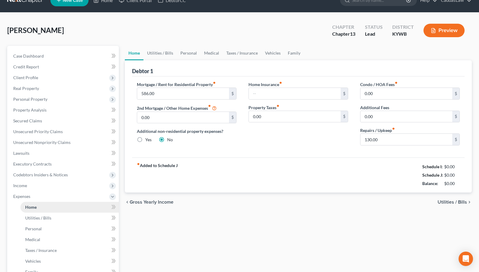
scroll to position [0, 0]
